Goal: Task Accomplishment & Management: Manage account settings

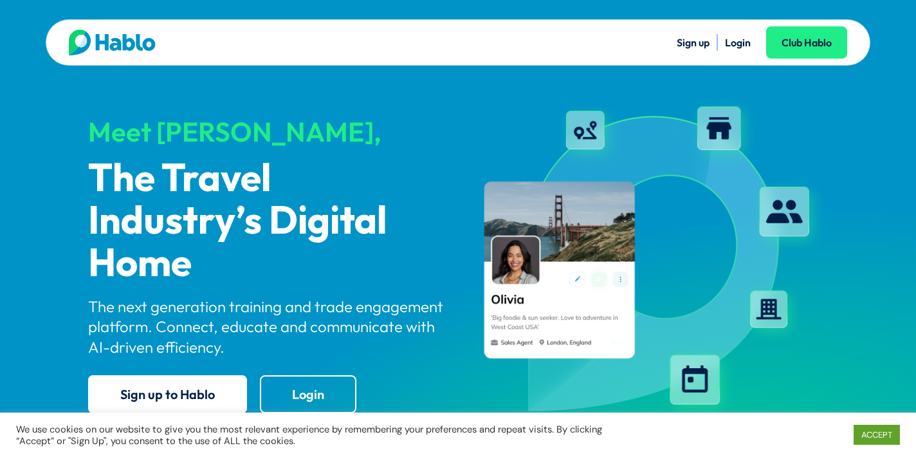
click at [733, 46] on link "Login" at bounding box center [738, 42] width 26 height 13
click at [742, 41] on link "Login" at bounding box center [738, 42] width 26 height 13
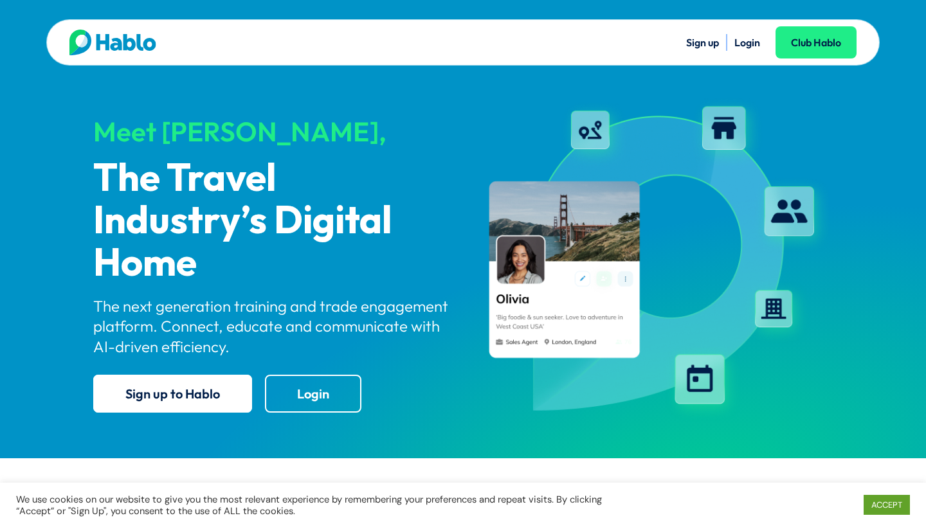
click at [738, 51] on div "Sign up Login Club Hablo" at bounding box center [660, 43] width 394 height 26
click at [744, 45] on link "Login" at bounding box center [748, 42] width 26 height 13
click at [742, 41] on link "Login" at bounding box center [748, 42] width 26 height 13
click at [707, 140] on img at bounding box center [653, 260] width 359 height 328
click at [880, 507] on link "ACCEPT" at bounding box center [887, 505] width 46 height 20
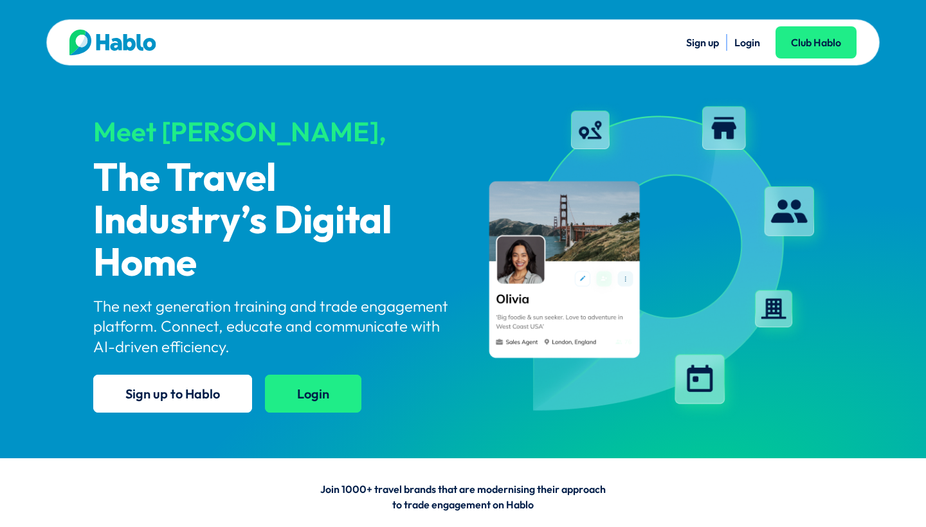
click at [282, 390] on link "Login" at bounding box center [313, 394] width 96 height 38
click at [744, 45] on link "Login" at bounding box center [748, 42] width 26 height 13
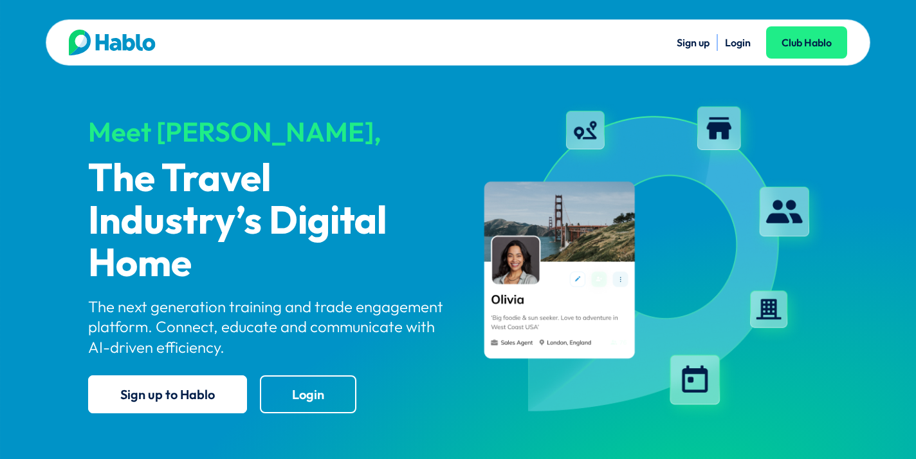
click at [580, 1] on div "Sign up Login Club Hablo Meet Hablo, The Travel Industry’s Digital Home The nex…" at bounding box center [458, 229] width 916 height 459
click at [324, 394] on link "Login" at bounding box center [308, 394] width 96 height 38
